Goal: Transaction & Acquisition: Purchase product/service

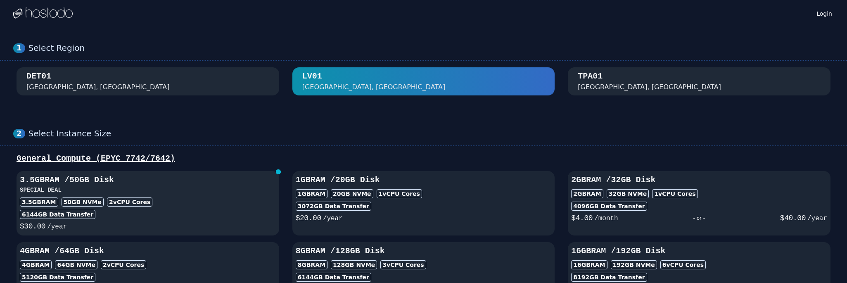
click at [202, 201] on div "3.5GB RAM 50 GB NVMe 2 vCPU Cores" at bounding box center [148, 201] width 256 height 9
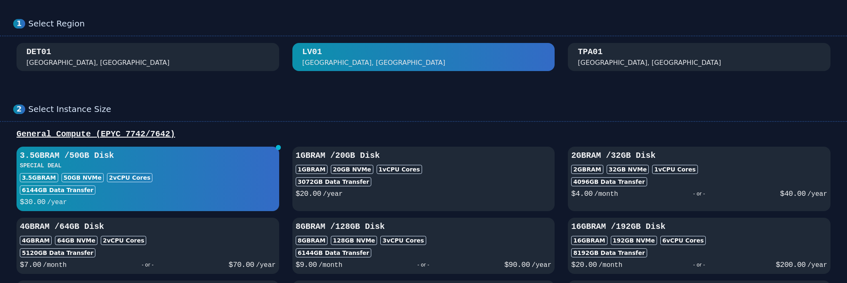
scroll to position [57, 0]
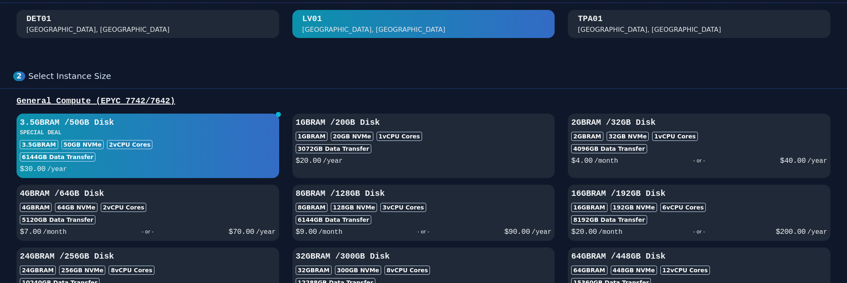
click at [152, 140] on div "3.5GB RAM 50 GB NVMe 2 vCPU Cores" at bounding box center [148, 144] width 256 height 9
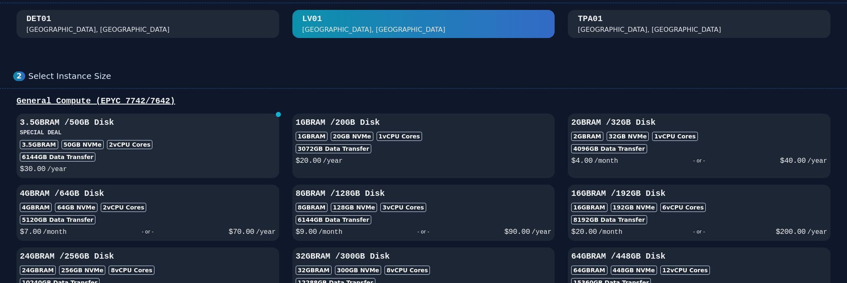
click at [115, 134] on h3 "SPECIAL DEAL" at bounding box center [148, 132] width 256 height 8
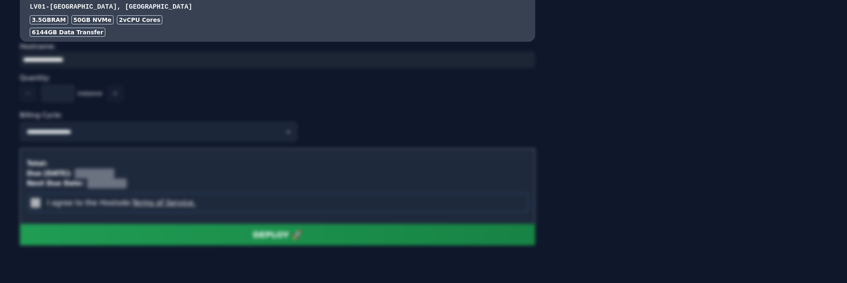
click at [305, 125] on div "**********" at bounding box center [277, 132] width 515 height 20
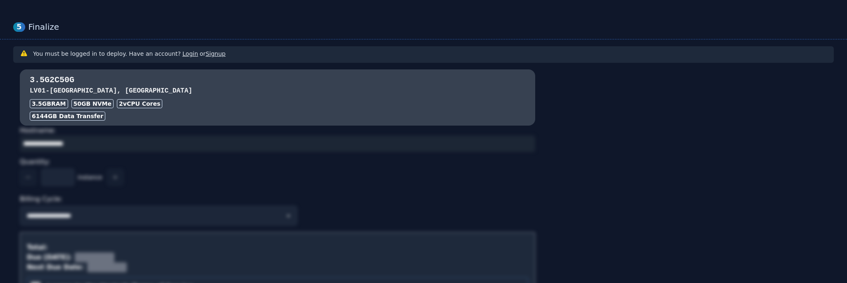
scroll to position [641, 0]
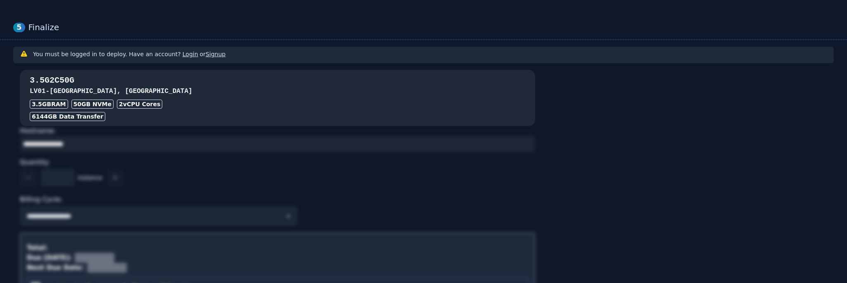
drag, startPoint x: 174, startPoint y: 90, endPoint x: 158, endPoint y: 94, distance: 16.2
click at [174, 90] on h3 "LV01 - [GEOGRAPHIC_DATA], [GEOGRAPHIC_DATA]" at bounding box center [278, 91] width 496 height 10
click at [58, 77] on h3 "3.5G2C50G" at bounding box center [278, 81] width 496 height 12
click at [330, 113] on div "6144 GB Data Transfer" at bounding box center [278, 116] width 496 height 9
click at [535, 114] on div "3.5G2C50G LV01 - [GEOGRAPHIC_DATA] 3.5GB RAM 50 GB NVMe 2 vCPU Cores 6144 GB Da…" at bounding box center [277, 98] width 515 height 46
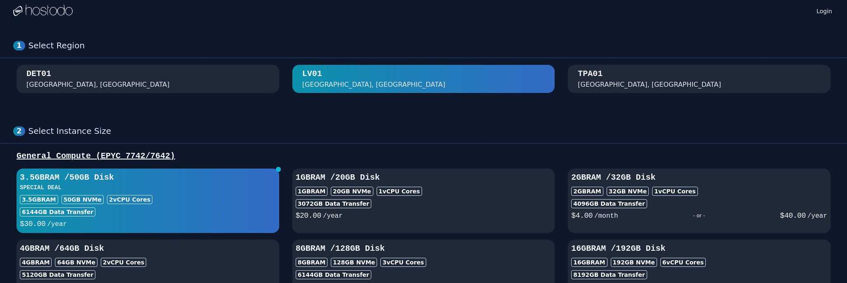
scroll to position [0, 0]
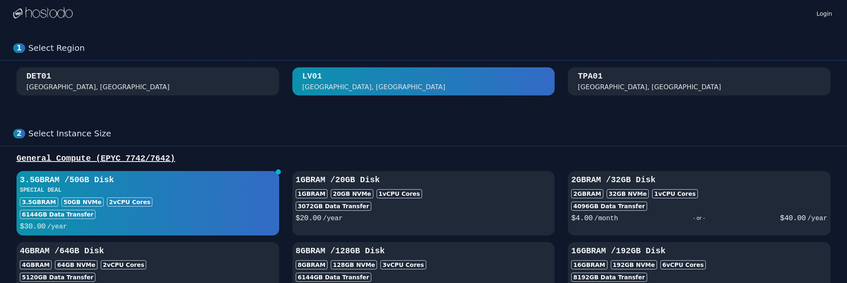
click at [226, 90] on div "DET01 [GEOGRAPHIC_DATA], [GEOGRAPHIC_DATA]" at bounding box center [147, 81] width 243 height 21
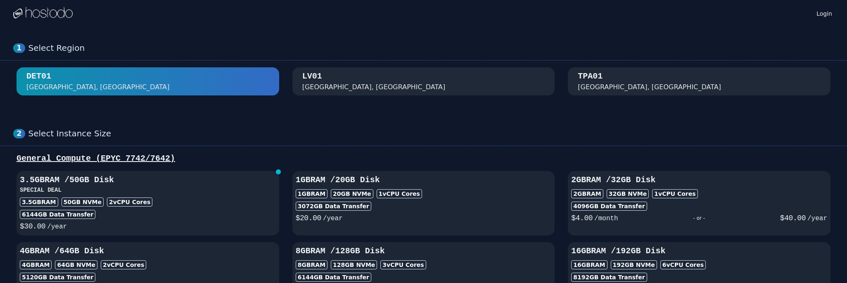
click at [626, 88] on div "TPA01 [GEOGRAPHIC_DATA], [GEOGRAPHIC_DATA]" at bounding box center [699, 81] width 243 height 21
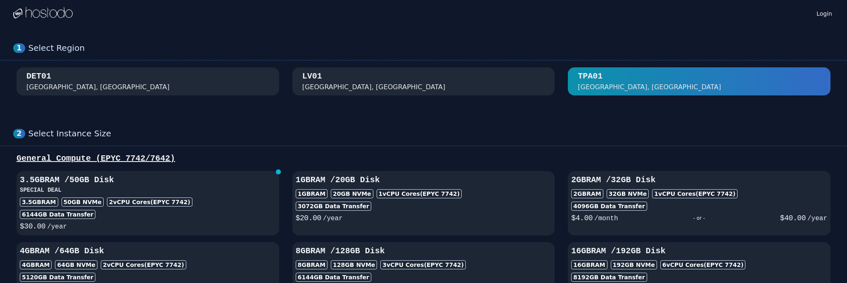
click at [374, 76] on div "[GEOGRAPHIC_DATA], [GEOGRAPHIC_DATA]" at bounding box center [423, 81] width 243 height 21
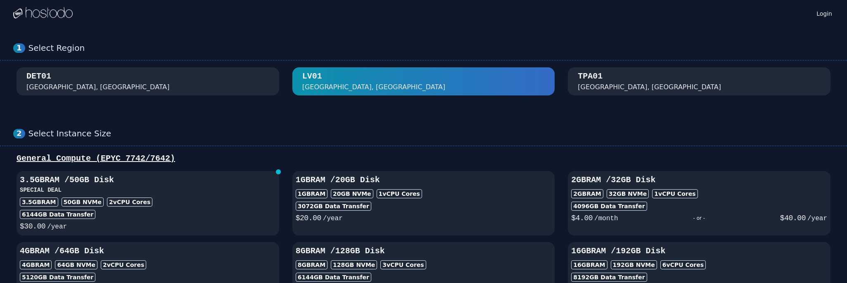
click at [230, 79] on div "DET01 [GEOGRAPHIC_DATA], [GEOGRAPHIC_DATA]" at bounding box center [147, 81] width 243 height 21
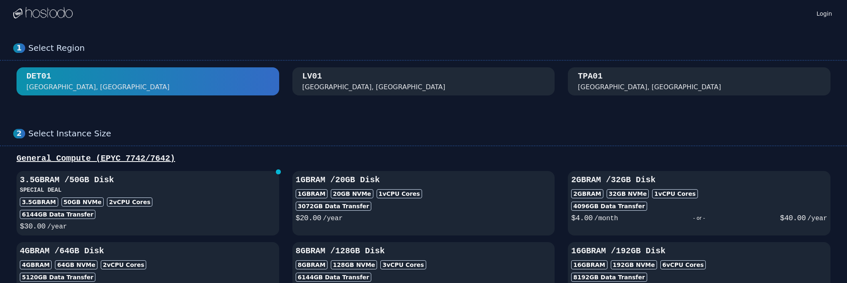
click at [662, 81] on div "TPA01 [GEOGRAPHIC_DATA], [GEOGRAPHIC_DATA]" at bounding box center [699, 81] width 243 height 21
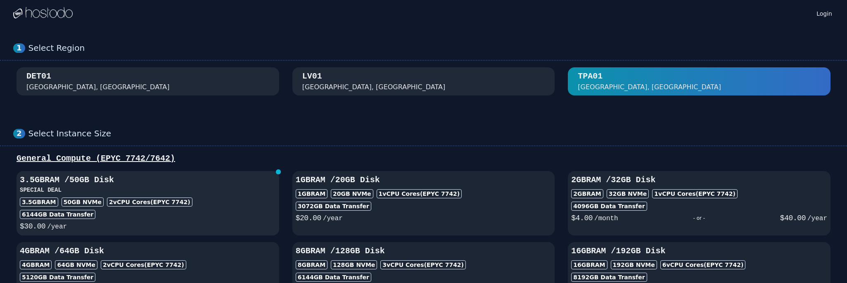
click at [206, 173] on button "3.5GB RAM / 50 GB Disk SPECIAL DEAL 3.5GB RAM 50 GB NVMe 2 vCPU Cores (EPYC 774…" at bounding box center [148, 203] width 263 height 64
